Goal: Find specific page/section

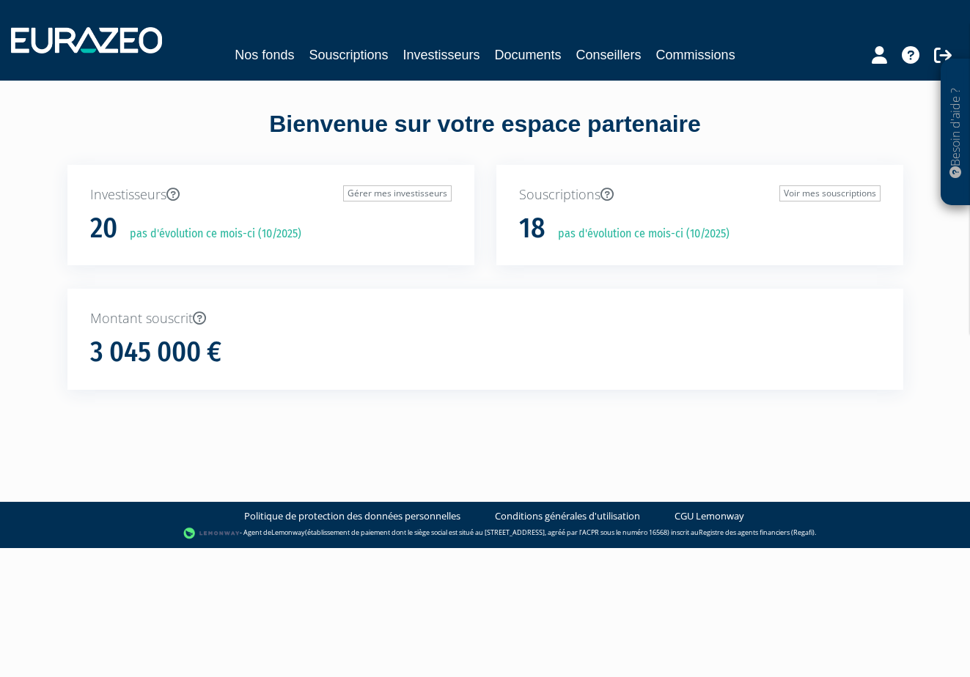
click at [345, 49] on link "Souscriptions" at bounding box center [348, 55] width 79 height 21
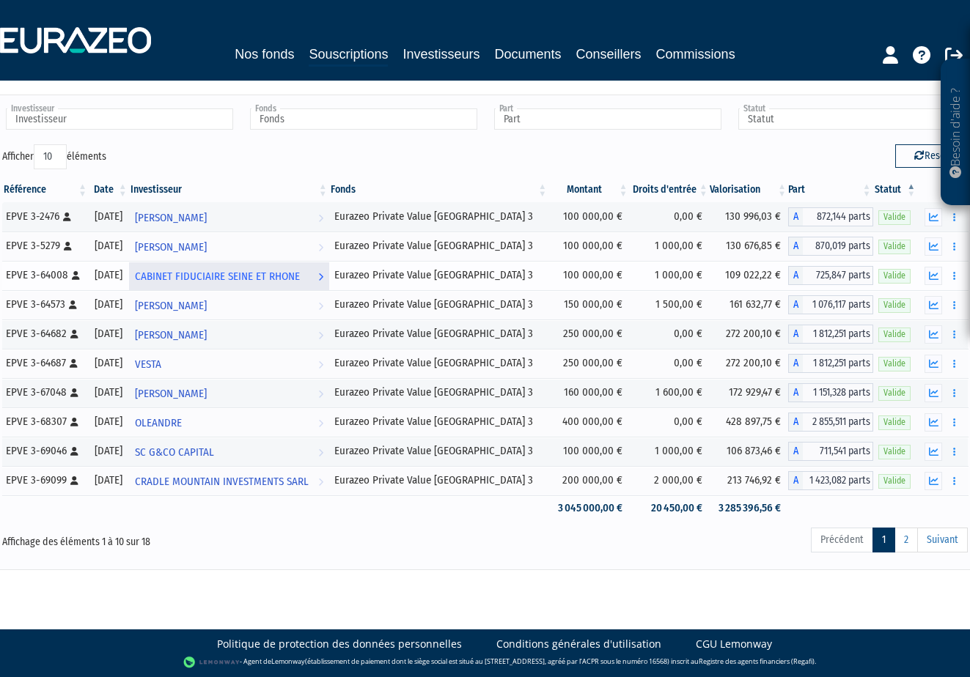
scroll to position [53, 0]
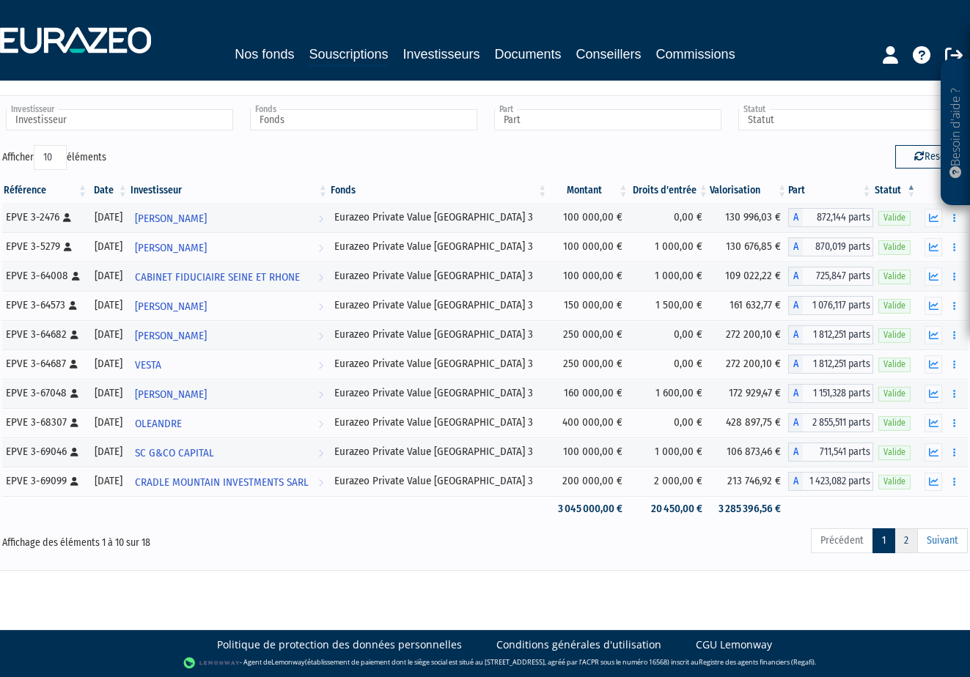
click at [911, 540] on link "2" at bounding box center [905, 541] width 23 height 25
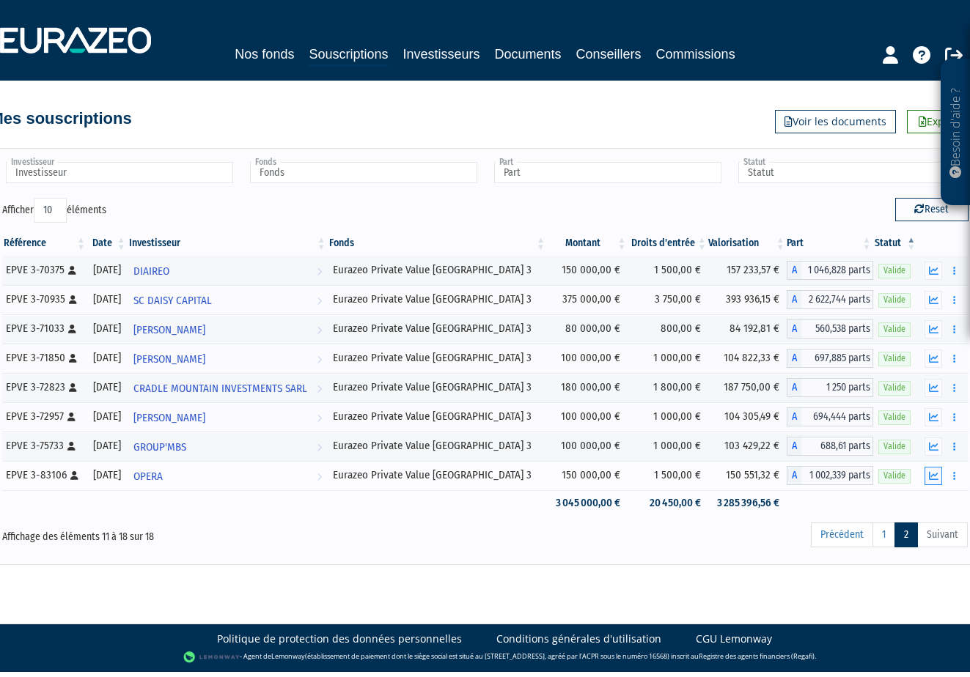
click at [936, 475] on icon "button" at bounding box center [934, 476] width 10 height 10
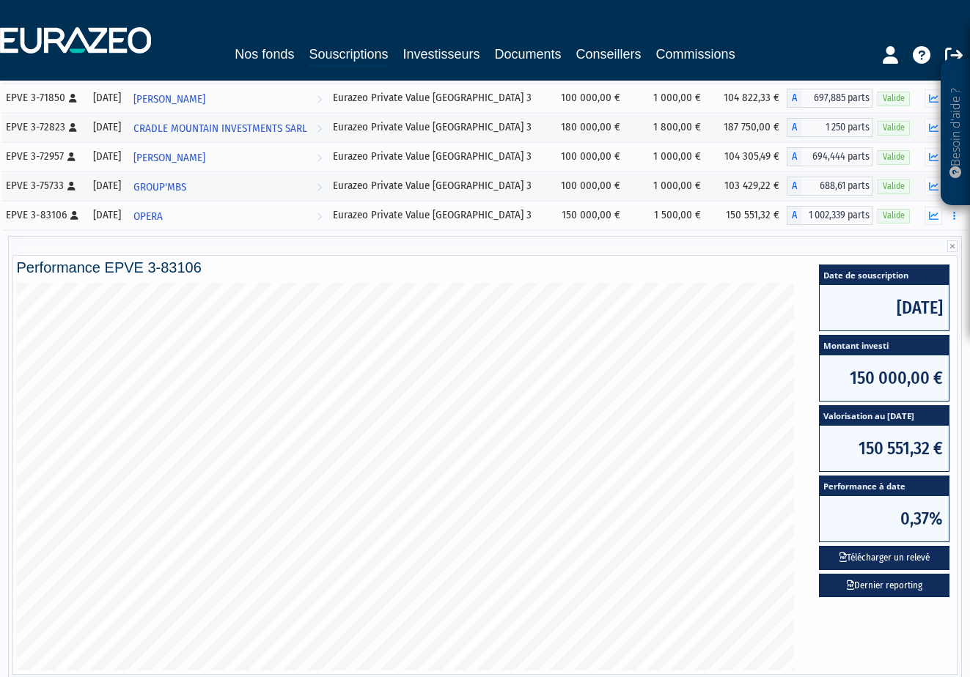
scroll to position [260, 0]
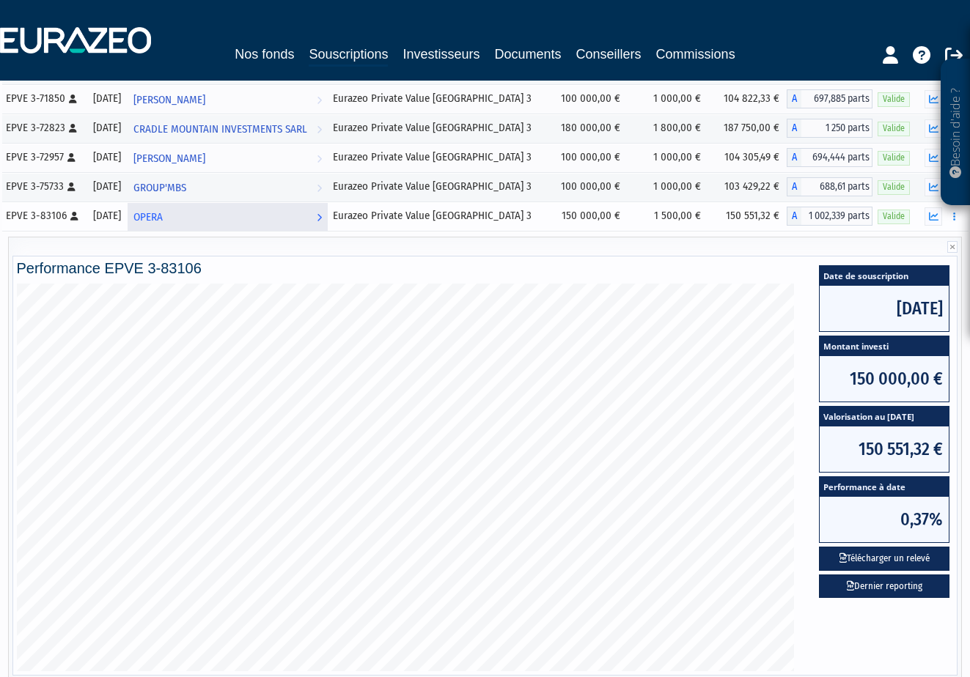
click at [163, 221] on span "OPERA" at bounding box center [147, 217] width 29 height 27
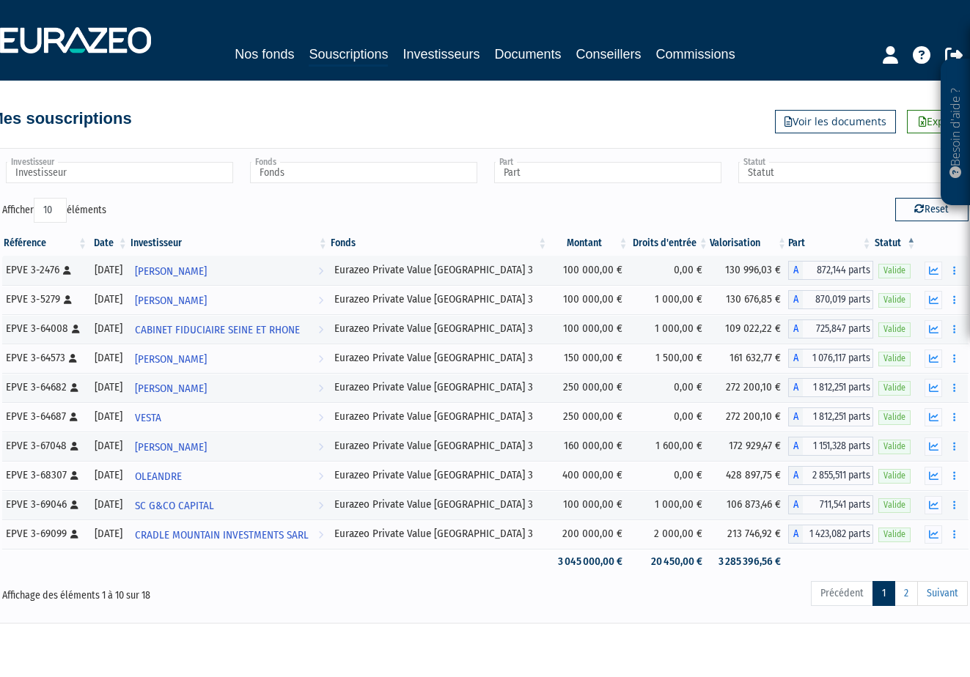
scroll to position [53, 0]
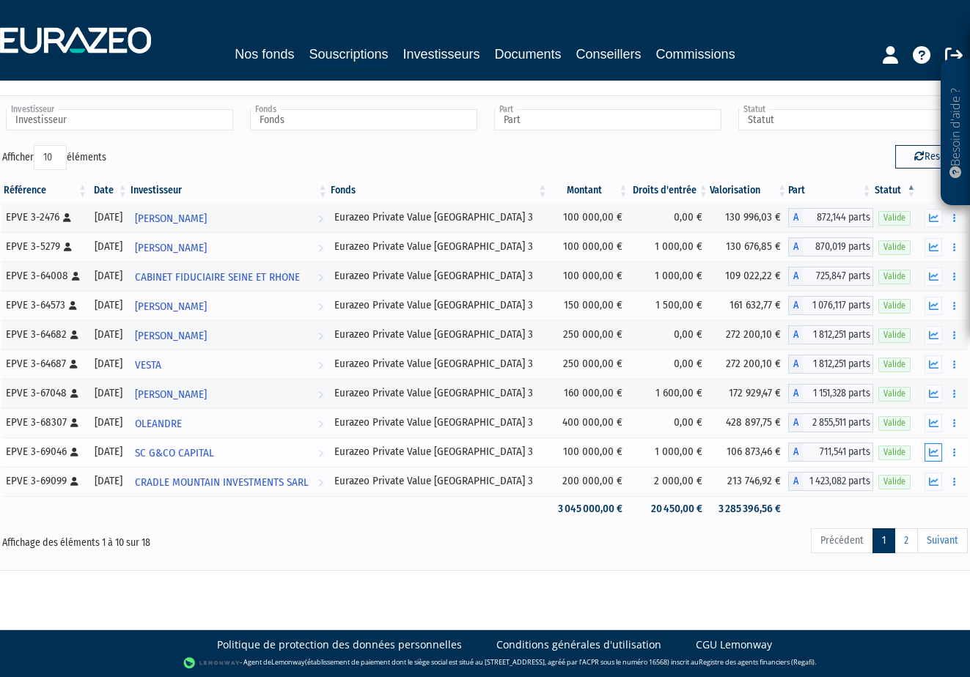
click at [938, 455] on icon "button" at bounding box center [934, 453] width 10 height 10
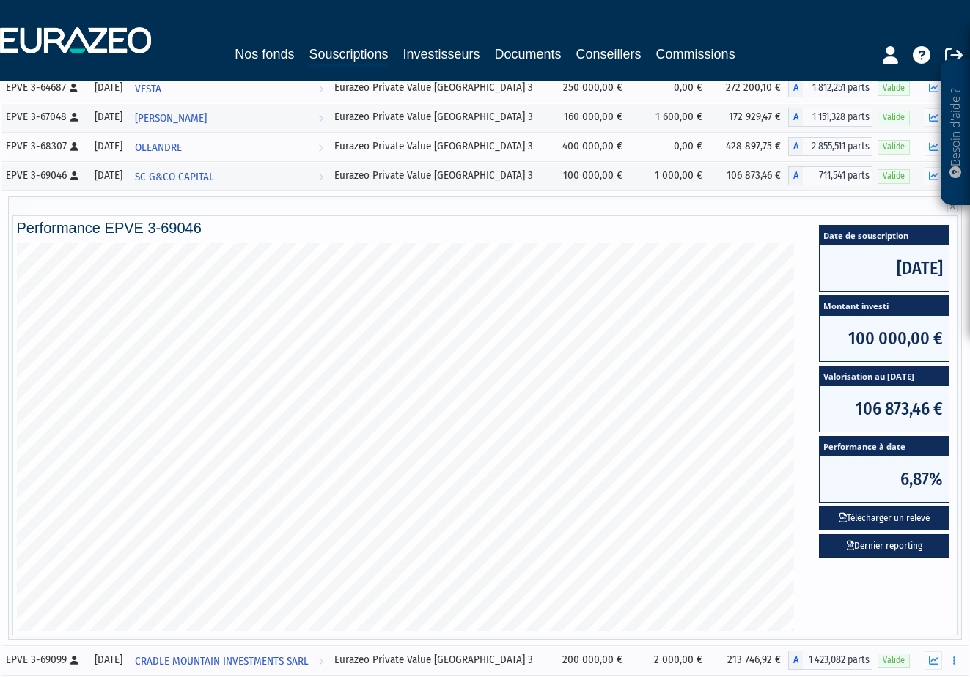
scroll to position [330, 0]
